Goal: Information Seeking & Learning: Learn about a topic

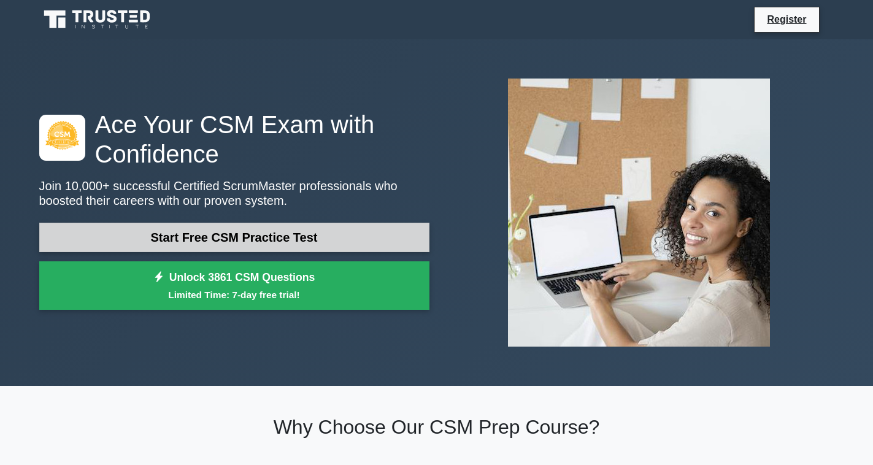
click at [207, 237] on link "Start Free CSM Practice Test" at bounding box center [234, 237] width 390 height 29
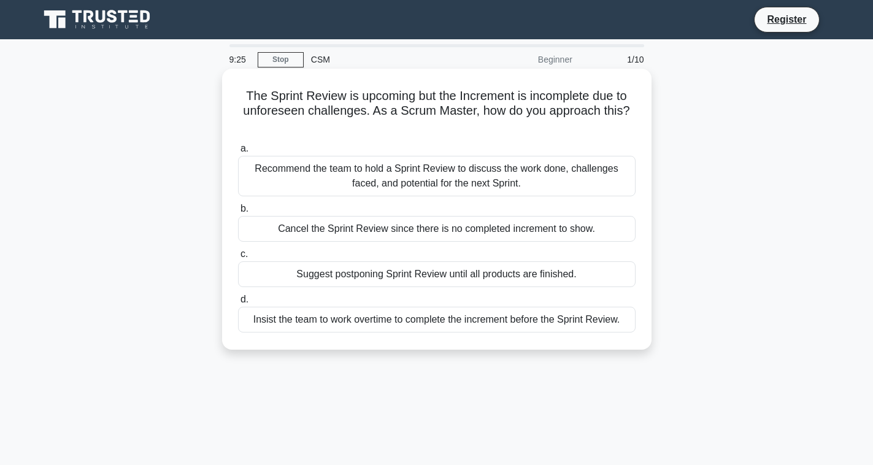
click at [298, 217] on div "Cancel the Sprint Review since there is no completed increment to show." at bounding box center [437, 229] width 398 height 26
click at [238, 213] on input "b. Cancel the Sprint Review since there is no completed increment to show." at bounding box center [238, 209] width 0 height 8
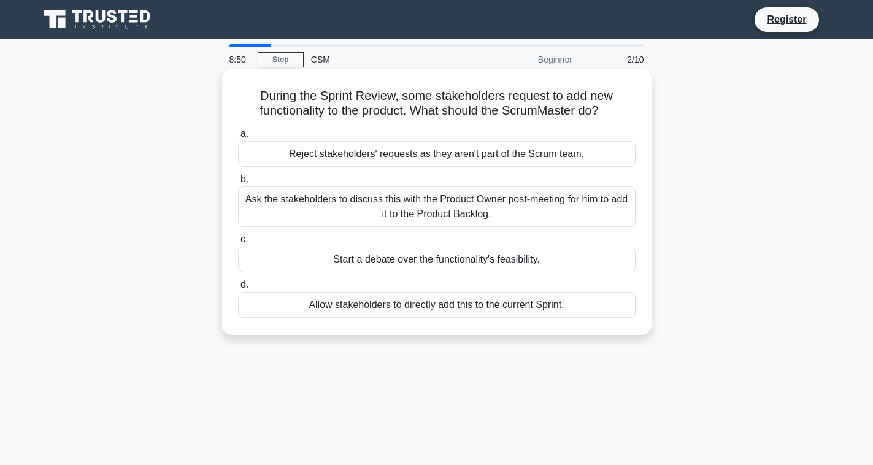
click at [326, 207] on div "Ask the stakeholders to discuss this with the Product Owner post-meeting for hi…" at bounding box center [437, 207] width 398 height 40
click at [238, 183] on input "b. Ask the stakeholders to discuss this with the Product Owner post-meeting for…" at bounding box center [238, 179] width 0 height 8
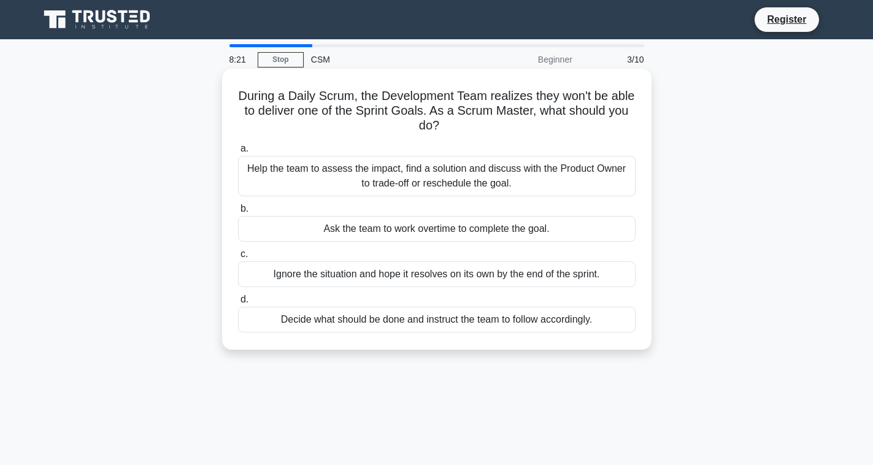
click at [301, 173] on div "Help the team to assess the impact, find a solution and discuss with the Produc…" at bounding box center [437, 176] width 398 height 40
click at [238, 153] on input "a. Help the team to assess the impact, find a solution and discuss with the Pro…" at bounding box center [238, 149] width 0 height 8
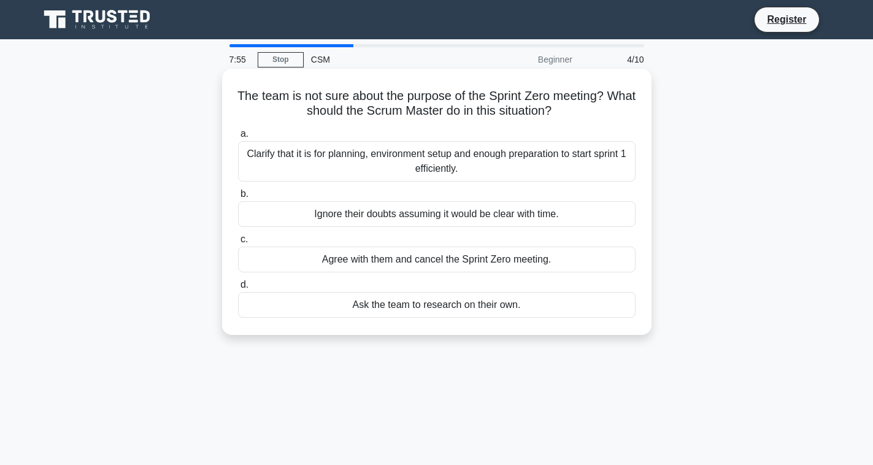
click at [334, 163] on div "Clarify that it is for planning, environment setup and enough preparation to st…" at bounding box center [437, 161] width 398 height 40
click at [238, 138] on input "a. Clarify that it is for planning, environment setup and enough preparation to…" at bounding box center [238, 134] width 0 height 8
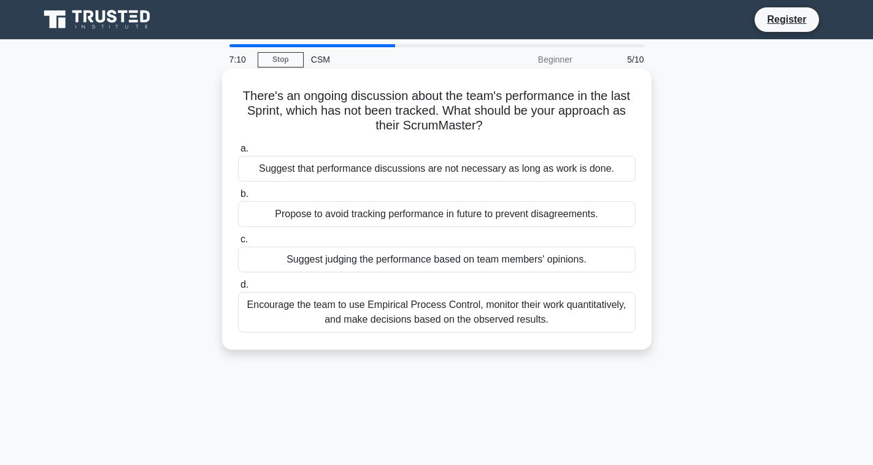
click at [341, 212] on div "Propose to avoid tracking performance in future to prevent disagreements." at bounding box center [437, 214] width 398 height 26
click at [238, 198] on input "b. Propose to avoid tracking performance in future to prevent disagreements." at bounding box center [238, 194] width 0 height 8
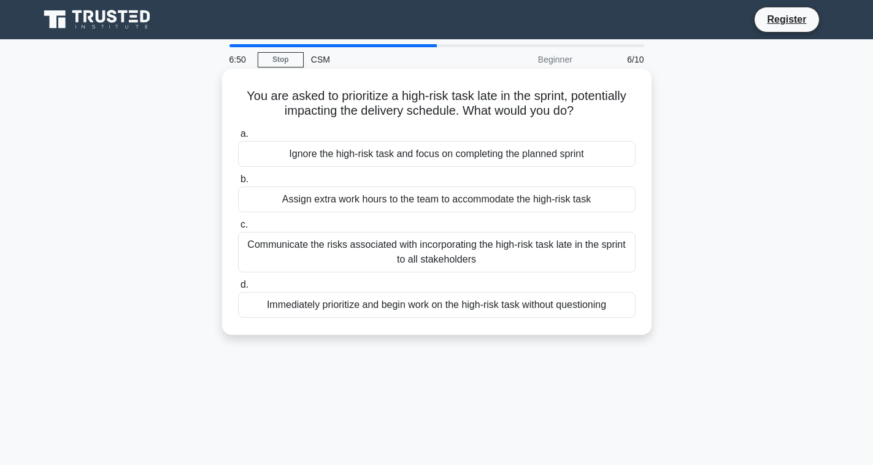
click at [298, 255] on div "Communicate the risks associated with incorporating the high-risk task late in …" at bounding box center [437, 252] width 398 height 40
click at [238, 229] on input "c. Communicate the risks associated with incorporating the high-risk task late …" at bounding box center [238, 225] width 0 height 8
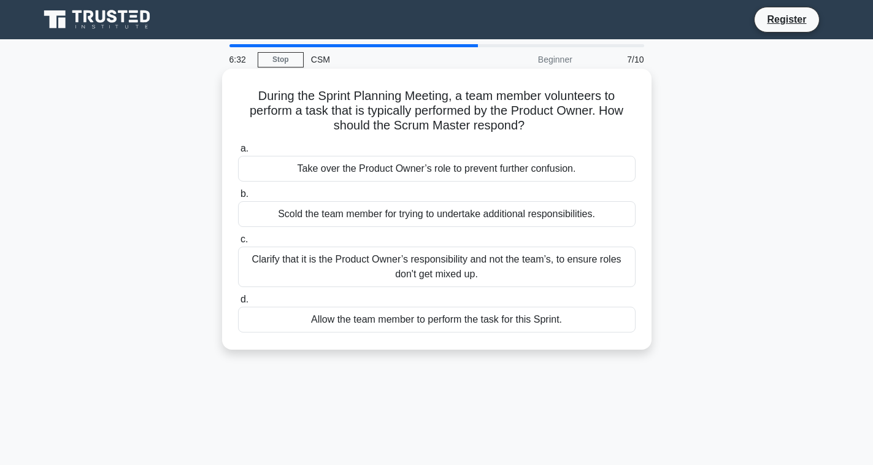
click at [327, 264] on div "Clarify that it is the Product Owner’s responsibility and not the team’s, to en…" at bounding box center [437, 267] width 398 height 40
click at [238, 244] on input "c. Clarify that it is the Product Owner’s responsibility and not the team’s, to…" at bounding box center [238, 240] width 0 height 8
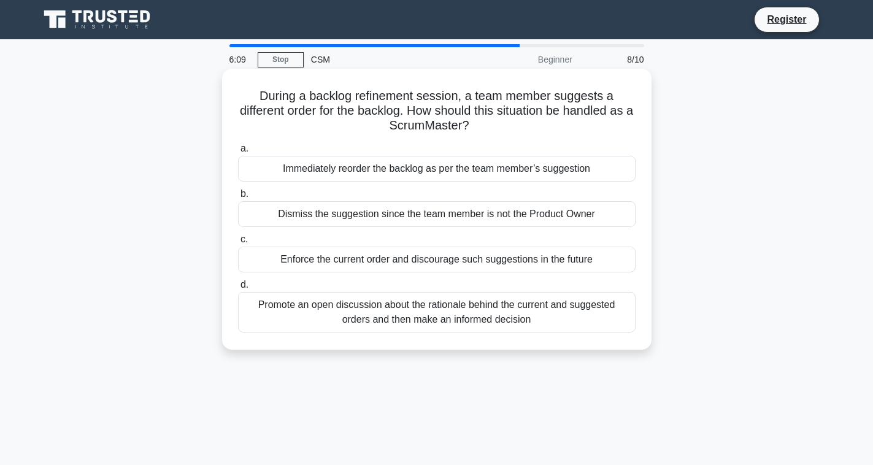
click at [272, 218] on div "Dismiss the suggestion since the team member is not the Product Owner" at bounding box center [437, 214] width 398 height 26
click at [238, 198] on input "b. Dismiss the suggestion since the team member is not the Product Owner" at bounding box center [238, 194] width 0 height 8
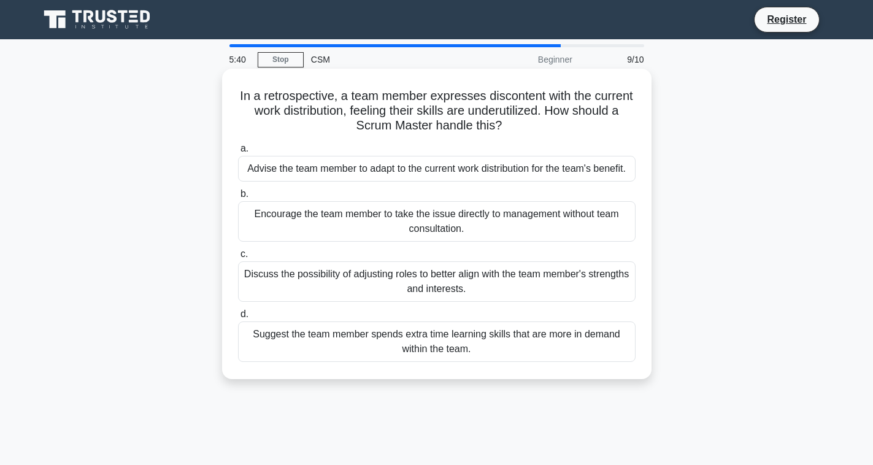
click at [328, 169] on div "Advise the team member to adapt to the current work distribution for the team's…" at bounding box center [437, 169] width 398 height 26
click at [238, 153] on input "a. Advise the team member to adapt to the current work distribution for the tea…" at bounding box center [238, 149] width 0 height 8
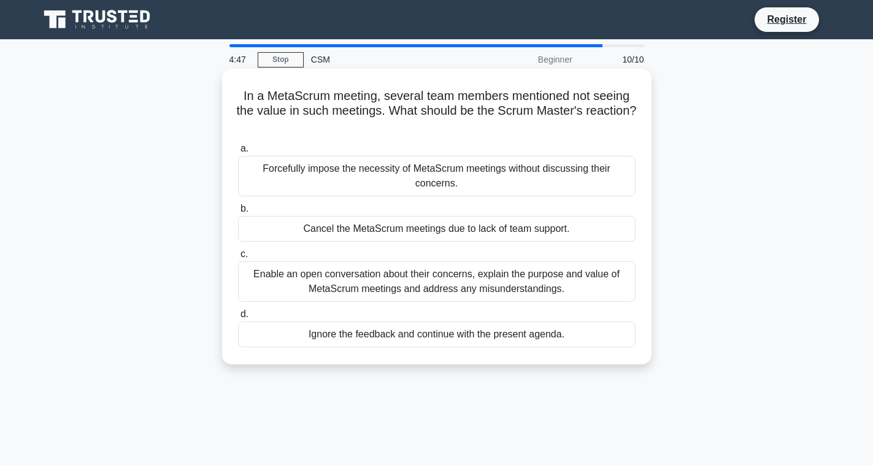
click at [287, 174] on div "Forcefully impose the necessity of MetaScrum meetings without discussing their …" at bounding box center [437, 176] width 398 height 40
click at [238, 153] on input "a. Forcefully impose the necessity of MetaScrum meetings without discussing the…" at bounding box center [238, 149] width 0 height 8
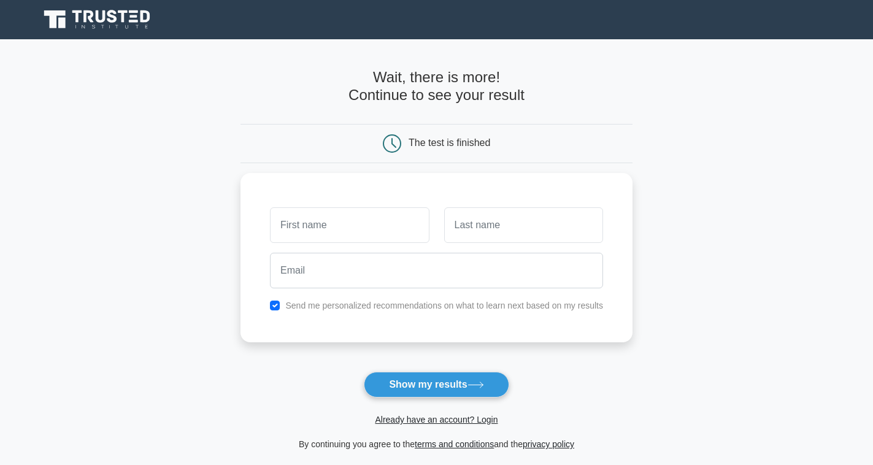
type input "c"
type input "telly"
click at [470, 224] on input "text" at bounding box center [523, 222] width 159 height 36
type input "powe"
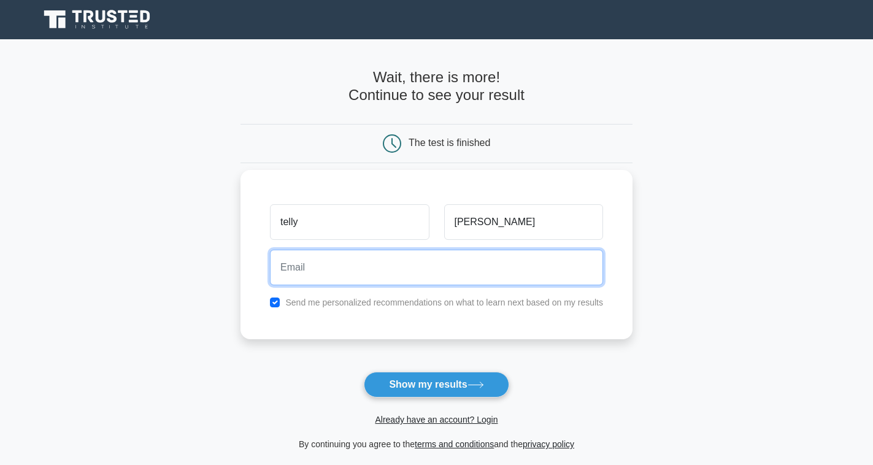
click at [440, 265] on input "email" at bounding box center [436, 268] width 333 height 36
type input "cpowe1013@gmail.com"
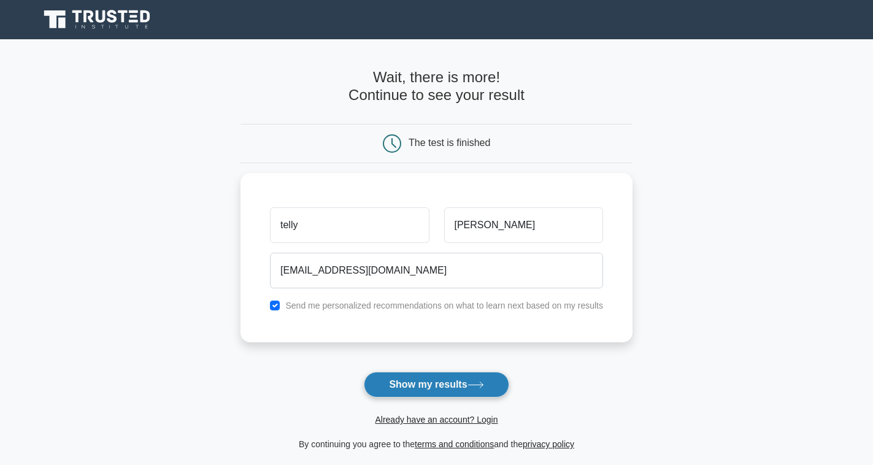
click at [444, 388] on button "Show my results" at bounding box center [436, 385] width 145 height 26
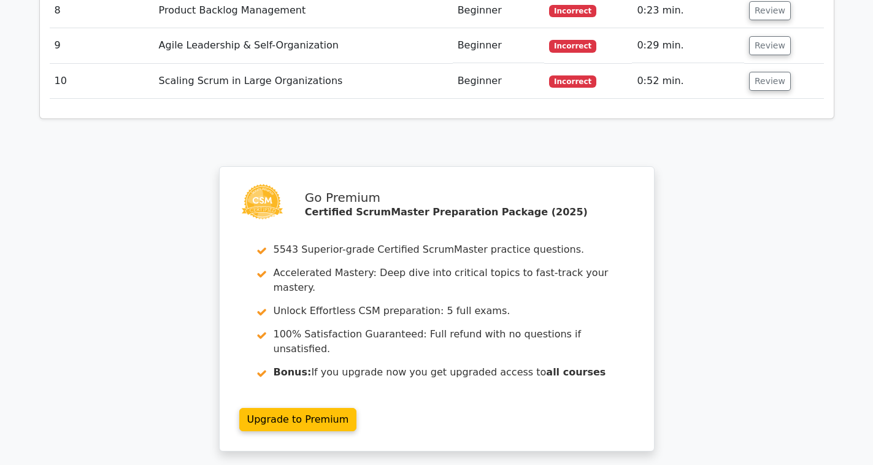
scroll to position [1890, 0]
